Goal: Information Seeking & Learning: Learn about a topic

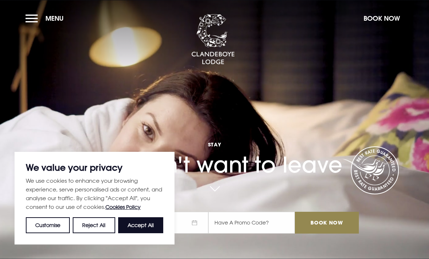
click at [145, 222] on button "Accept All" at bounding box center [140, 225] width 45 height 16
checkbox input "true"
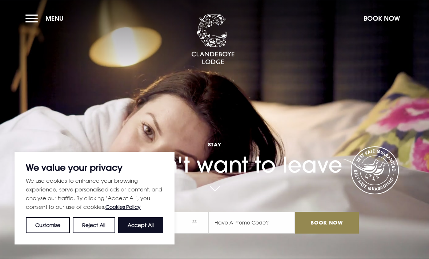
checkbox input "true"
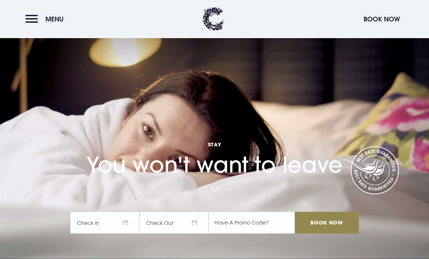
click at [31, 19] on button "Menu" at bounding box center [46, 19] width 42 height 16
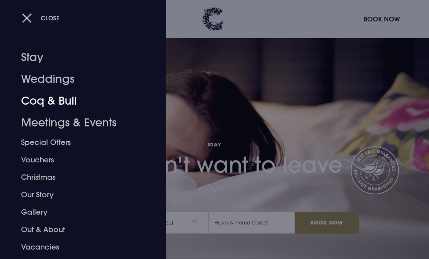
click at [36, 103] on link "Coq & Bull" at bounding box center [78, 101] width 114 height 22
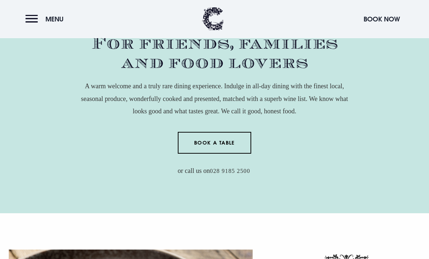
scroll to position [261, 0]
click at [198, 154] on link "Book a Table" at bounding box center [215, 143] width 74 height 22
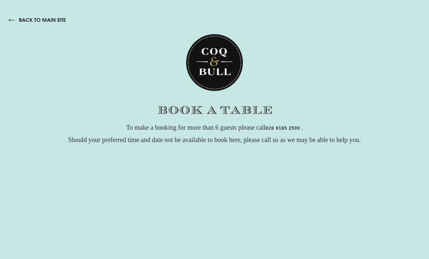
checkbox input "true"
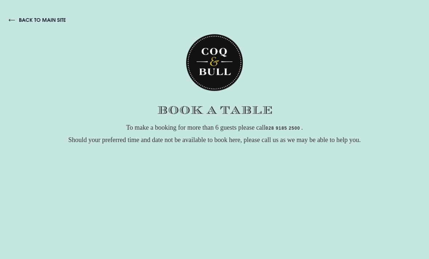
click at [31, 20] on link "back to main site" at bounding box center [37, 20] width 57 height 7
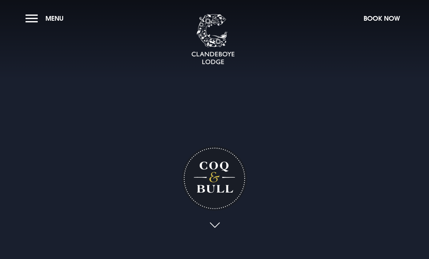
click at [33, 20] on button "Menu" at bounding box center [46, 19] width 42 height 16
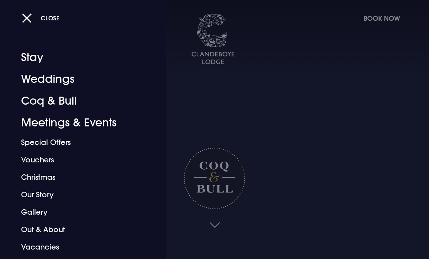
click at [33, 56] on link "Stay" at bounding box center [78, 58] width 114 height 22
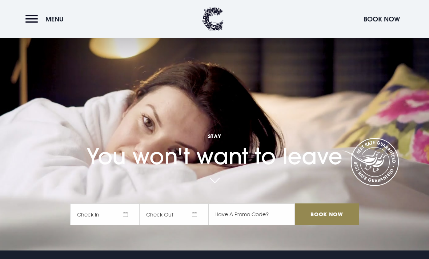
scroll to position [9, 0]
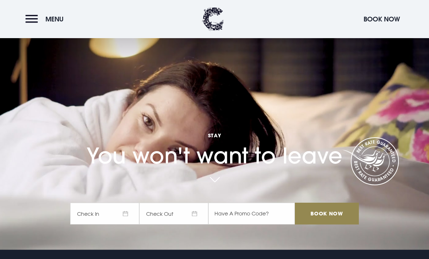
click at [125, 131] on div "Stay You won't want to leave Check In Check Out Mon Tue Wed Thur Fri Sat Sun Mo…" at bounding box center [214, 142] width 297 height 178
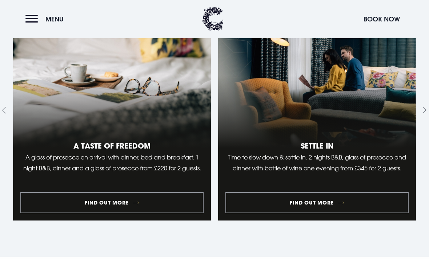
scroll to position [640, 0]
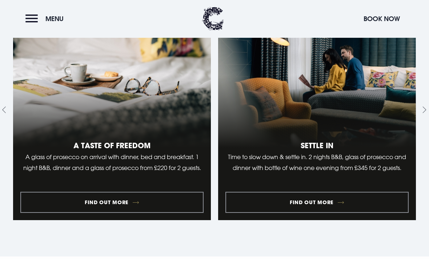
click at [286, 219] on link "2 of 10" at bounding box center [317, 110] width 198 height 221
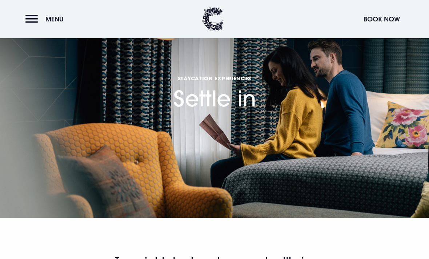
click at [32, 20] on button "Menu" at bounding box center [46, 19] width 42 height 16
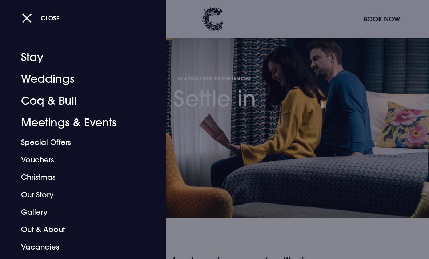
click at [35, 211] on link "Gallery" at bounding box center [78, 211] width 114 height 17
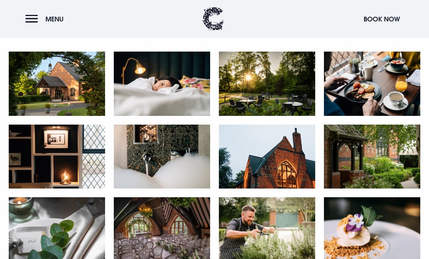
scroll to position [307, 0]
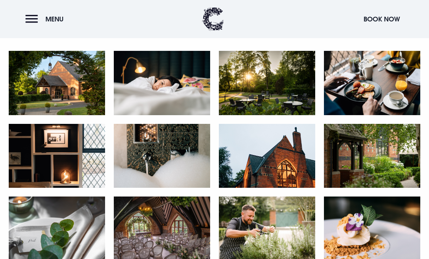
click at [161, 164] on img at bounding box center [162, 156] width 96 height 64
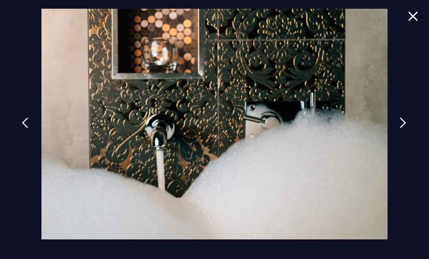
click at [408, 20] on img at bounding box center [413, 16] width 10 height 10
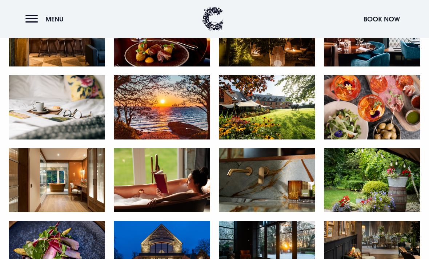
scroll to position [574, 0]
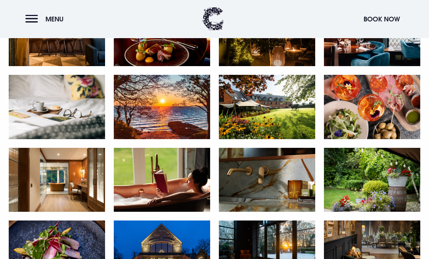
click at [59, 188] on img at bounding box center [57, 180] width 96 height 64
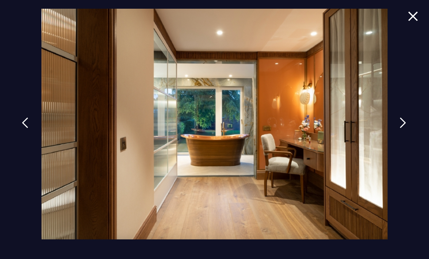
scroll to position [805, 0]
click at [398, 133] on link at bounding box center [402, 128] width 18 height 33
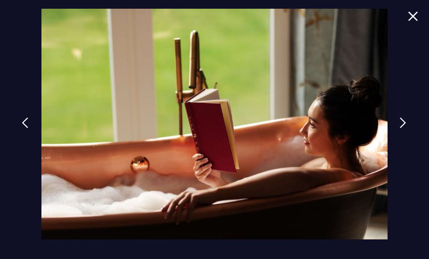
click at [400, 134] on link at bounding box center [402, 128] width 18 height 33
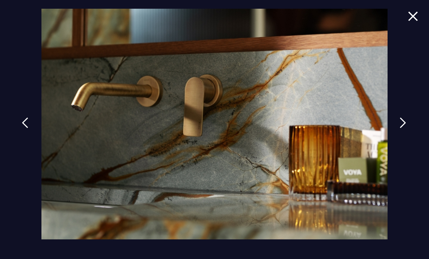
click at [400, 135] on link at bounding box center [402, 128] width 18 height 33
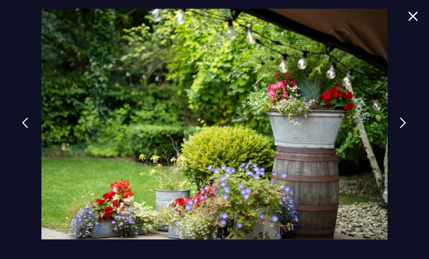
click at [394, 132] on div at bounding box center [214, 129] width 429 height 259
click at [405, 15] on div at bounding box center [214, 129] width 429 height 259
click at [409, 20] on img at bounding box center [413, 16] width 10 height 10
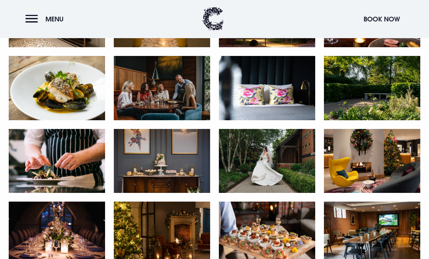
scroll to position [957, 0]
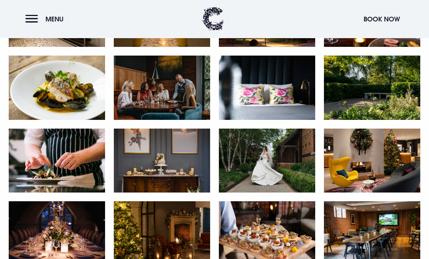
click at [269, 237] on img at bounding box center [267, 234] width 96 height 64
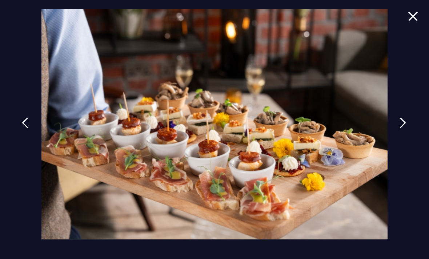
click at [397, 125] on link at bounding box center [402, 128] width 18 height 33
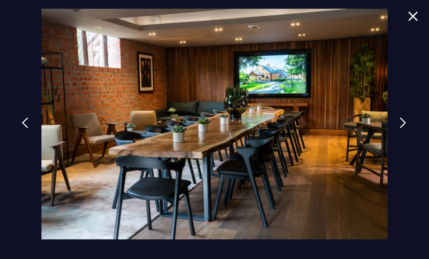
click at [406, 13] on div at bounding box center [214, 129] width 429 height 259
click at [405, 13] on div at bounding box center [214, 129] width 429 height 259
click at [408, 20] on img at bounding box center [413, 16] width 10 height 10
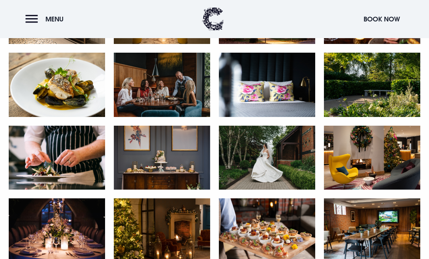
scroll to position [960, 0]
